Goal: Find specific page/section

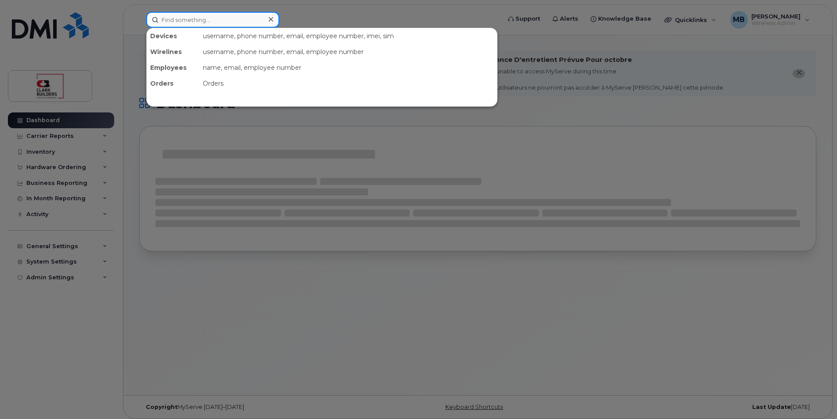
click at [229, 24] on input at bounding box center [212, 20] width 133 height 16
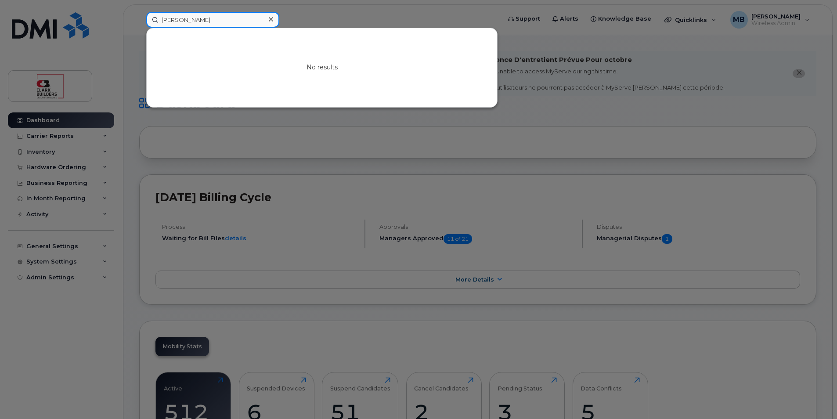
drag, startPoint x: 242, startPoint y: 21, endPoint x: 170, endPoint y: 19, distance: 72.0
click at [170, 19] on input "Jon Warrington" at bounding box center [212, 20] width 133 height 16
type input "Jon"
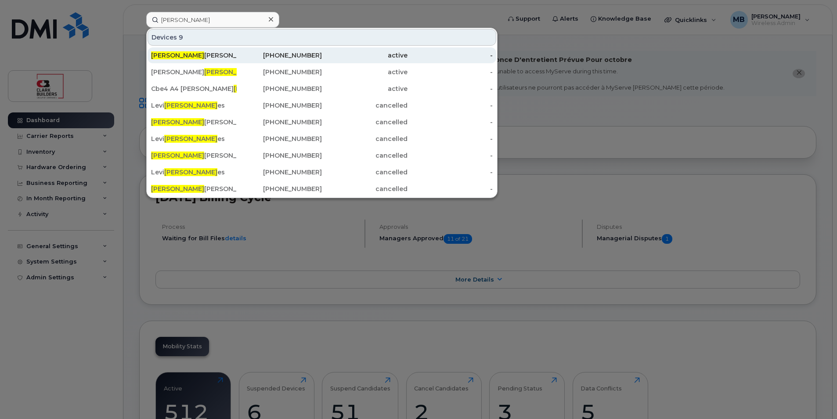
click at [190, 53] on div "Jon athan Warrington" at bounding box center [194, 55] width 86 height 9
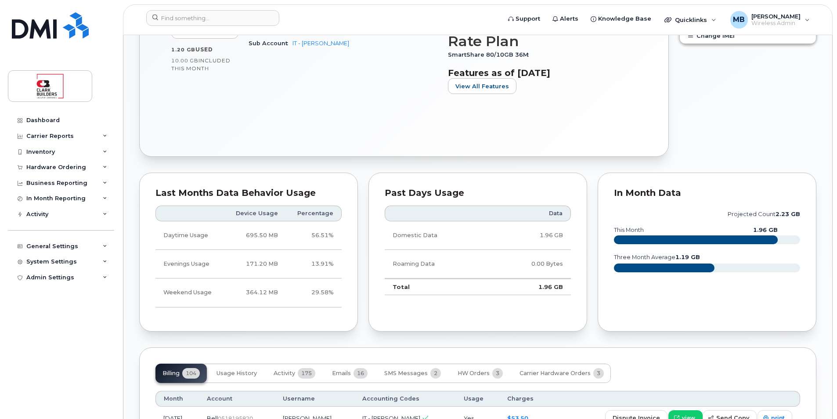
scroll to position [431, 0]
